Goal: Task Accomplishment & Management: Manage account settings

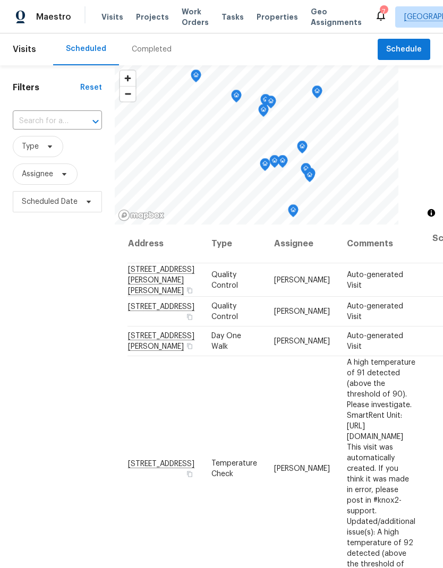
scroll to position [453, 0]
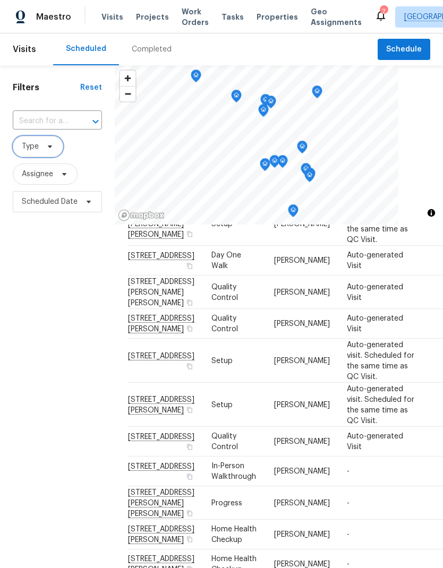
click at [52, 148] on icon at bounding box center [50, 146] width 8 height 8
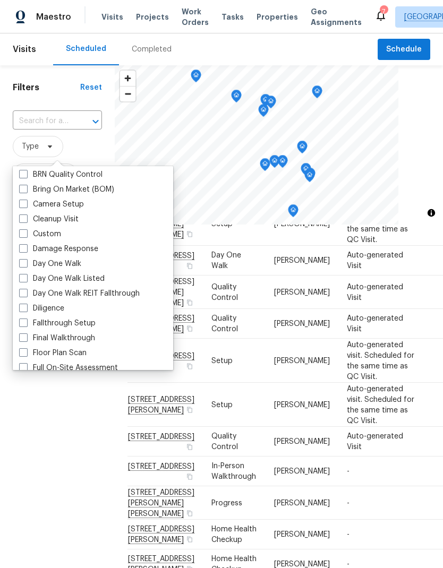
scroll to position [130, 0]
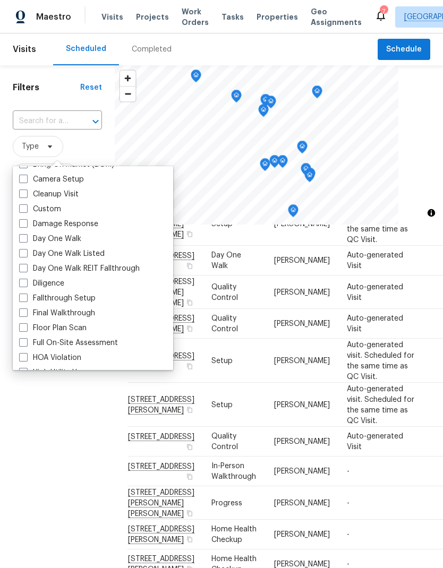
click at [24, 281] on span at bounding box center [23, 283] width 8 height 8
click at [24, 281] on input "Diligence" at bounding box center [22, 281] width 7 height 7
checkbox input "true"
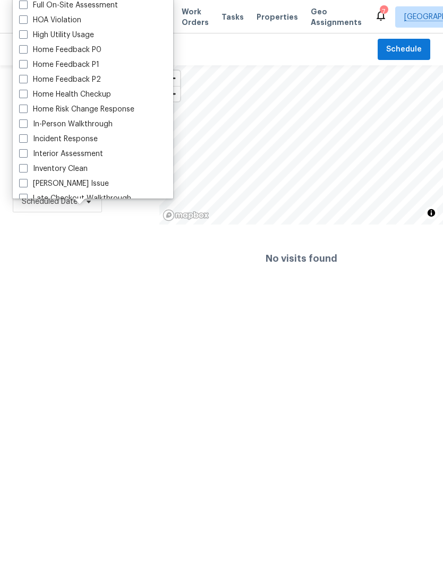
scroll to position [297, 0]
click at [25, 124] on span at bounding box center [23, 122] width 8 height 8
click at [25, 124] on input "In-Person Walkthrough" at bounding box center [22, 121] width 7 height 7
checkbox input "true"
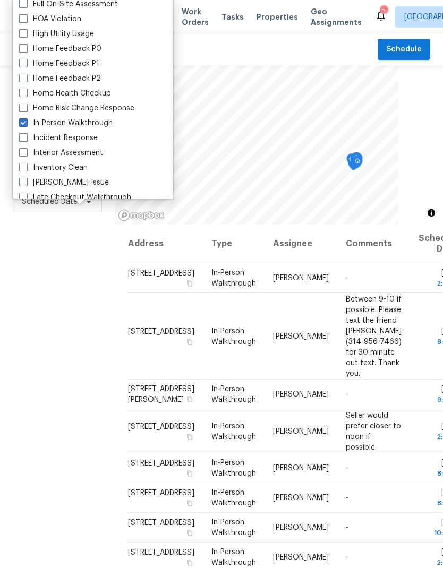
scroll to position [120, 0]
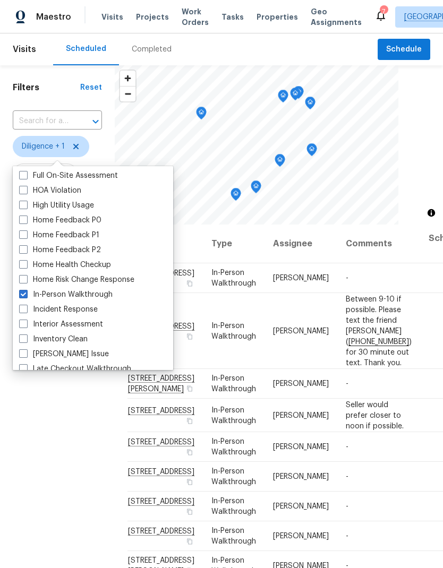
click at [53, 489] on div "Filters Reset ​ Diligence + 1 Assignee Scheduled Date" at bounding box center [57, 371] width 115 height 613
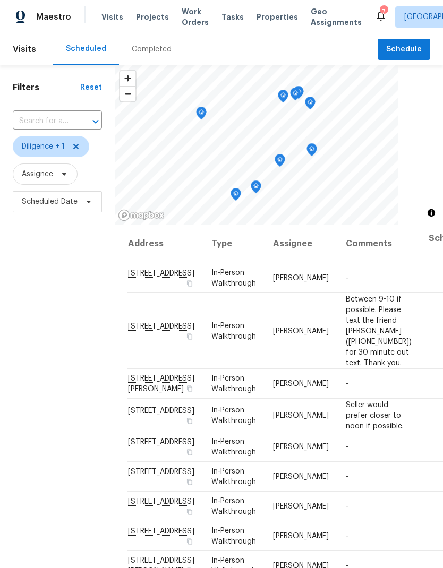
scroll to position [47, 0]
click at [0, 0] on icon at bounding box center [0, 0] width 0 height 0
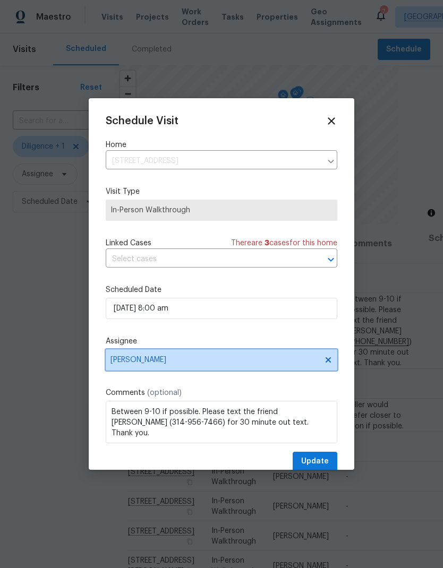
click at [159, 364] on span "[PERSON_NAME]" at bounding box center [214, 360] width 208 height 8
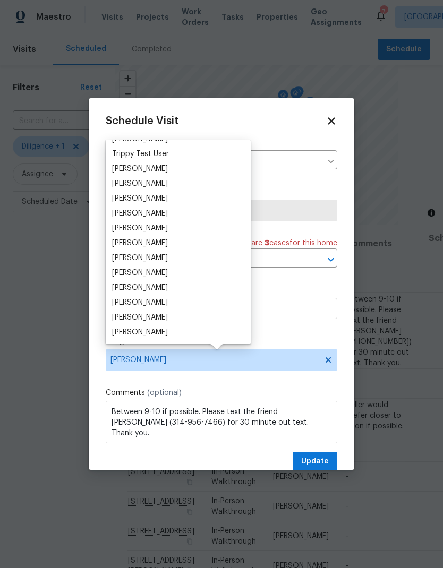
scroll to position [991, 0]
click at [165, 321] on div "[PERSON_NAME]" at bounding box center [140, 317] width 56 height 11
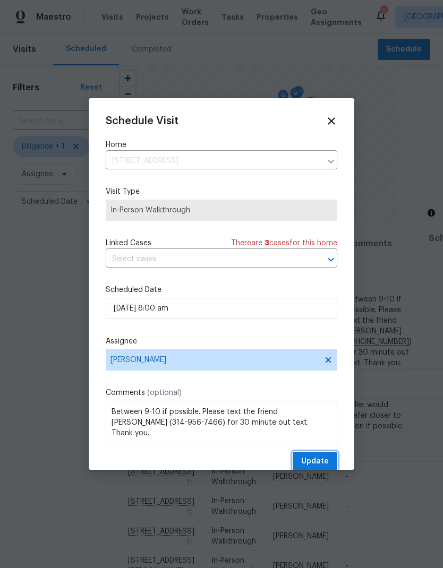
click at [319, 463] on span "Update" at bounding box center [315, 461] width 28 height 13
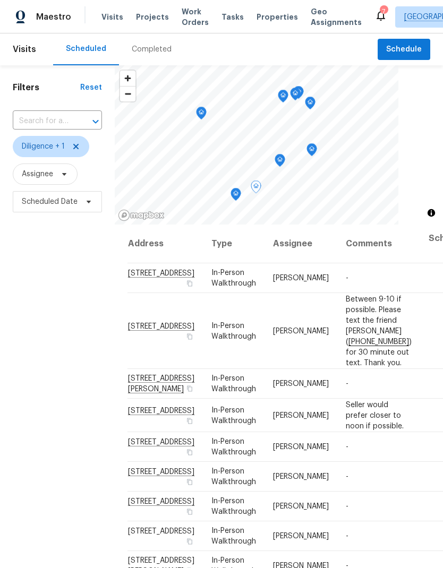
click at [0, 0] on icon at bounding box center [0, 0] width 0 height 0
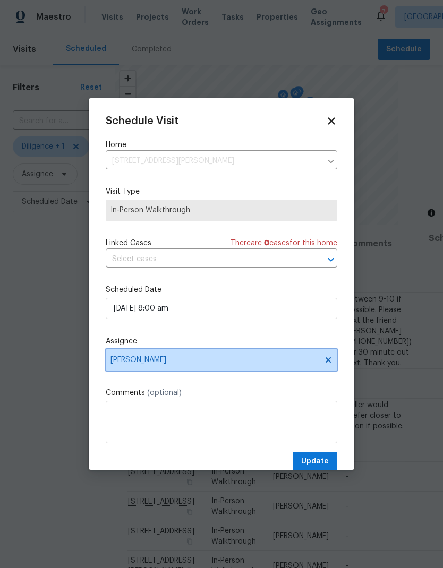
click at [142, 364] on span "[PERSON_NAME]" at bounding box center [214, 360] width 208 height 8
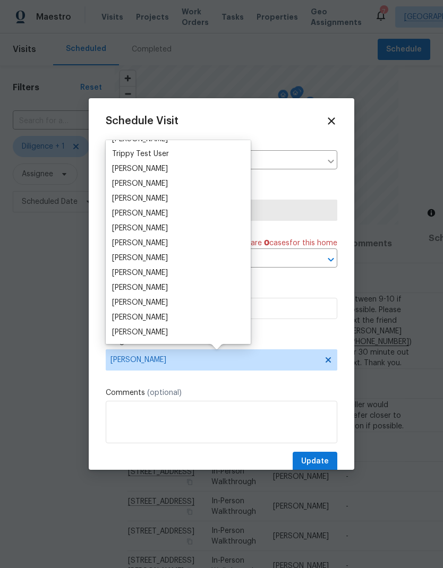
click at [167, 213] on div "[PERSON_NAME]" at bounding box center [178, 213] width 139 height 15
click at [141, 214] on div "[PERSON_NAME]" at bounding box center [140, 213] width 56 height 11
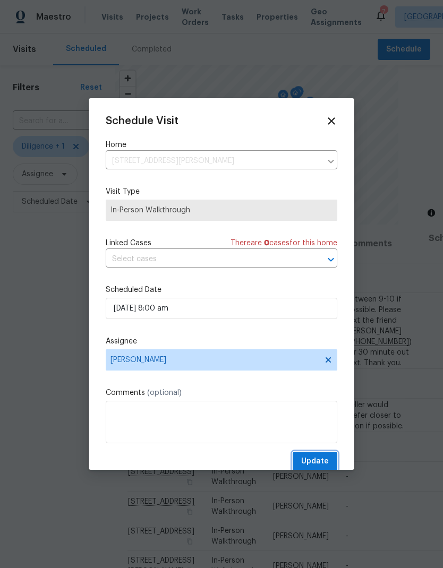
click at [317, 464] on span "Update" at bounding box center [315, 461] width 28 height 13
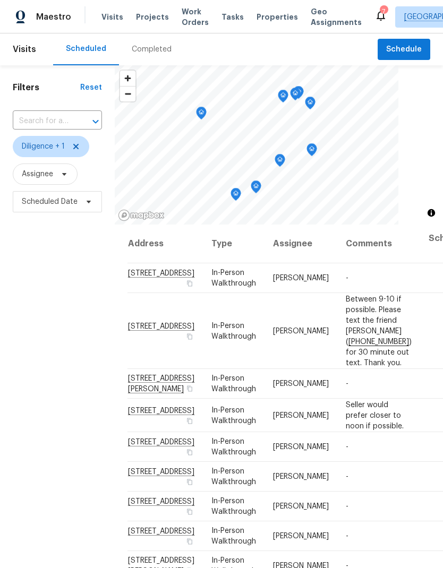
scroll to position [120, 0]
click at [80, 147] on icon at bounding box center [76, 146] width 8 height 8
